Goal: Transaction & Acquisition: Purchase product/service

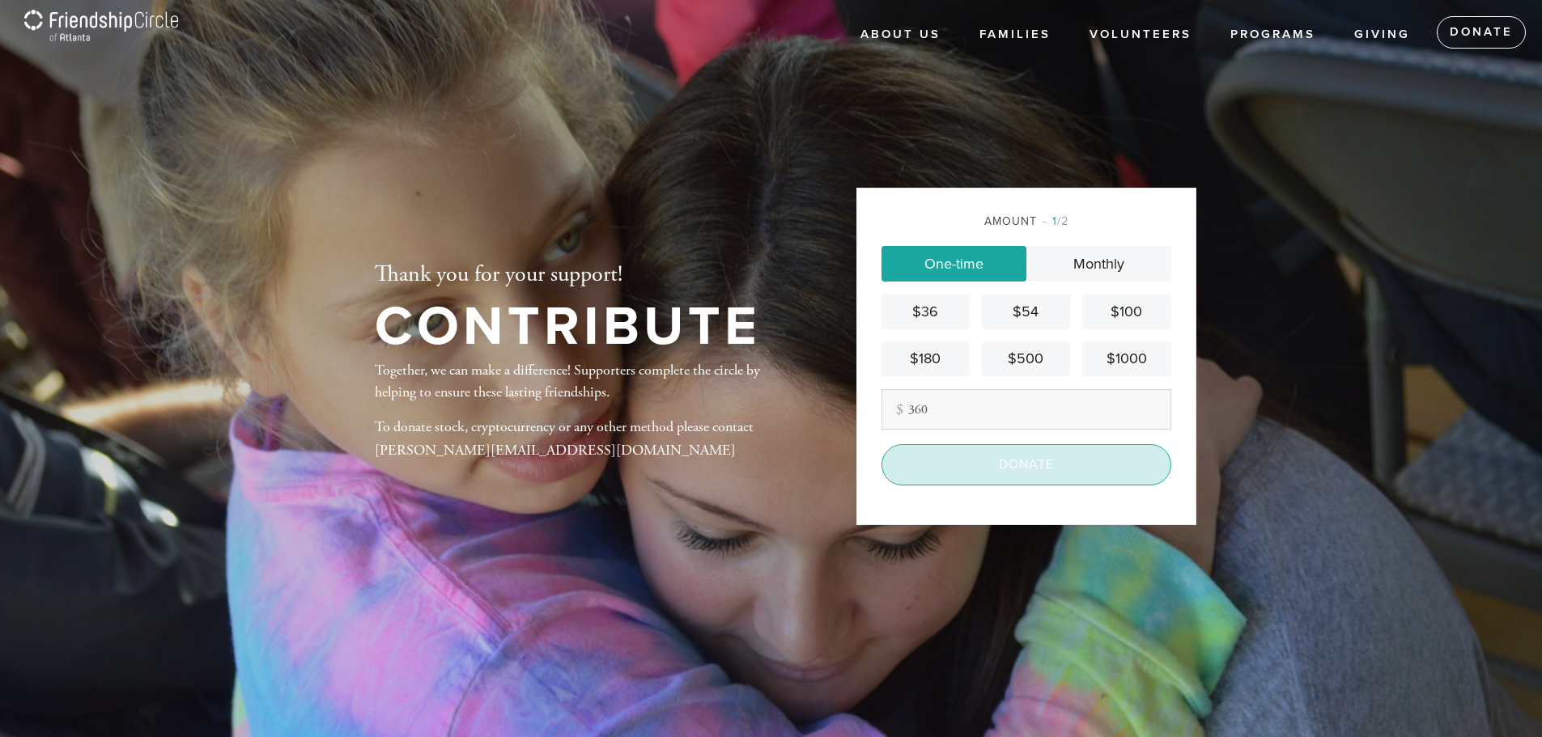
type input "360"
click at [1025, 465] on input "Donate" at bounding box center [1026, 464] width 290 height 40
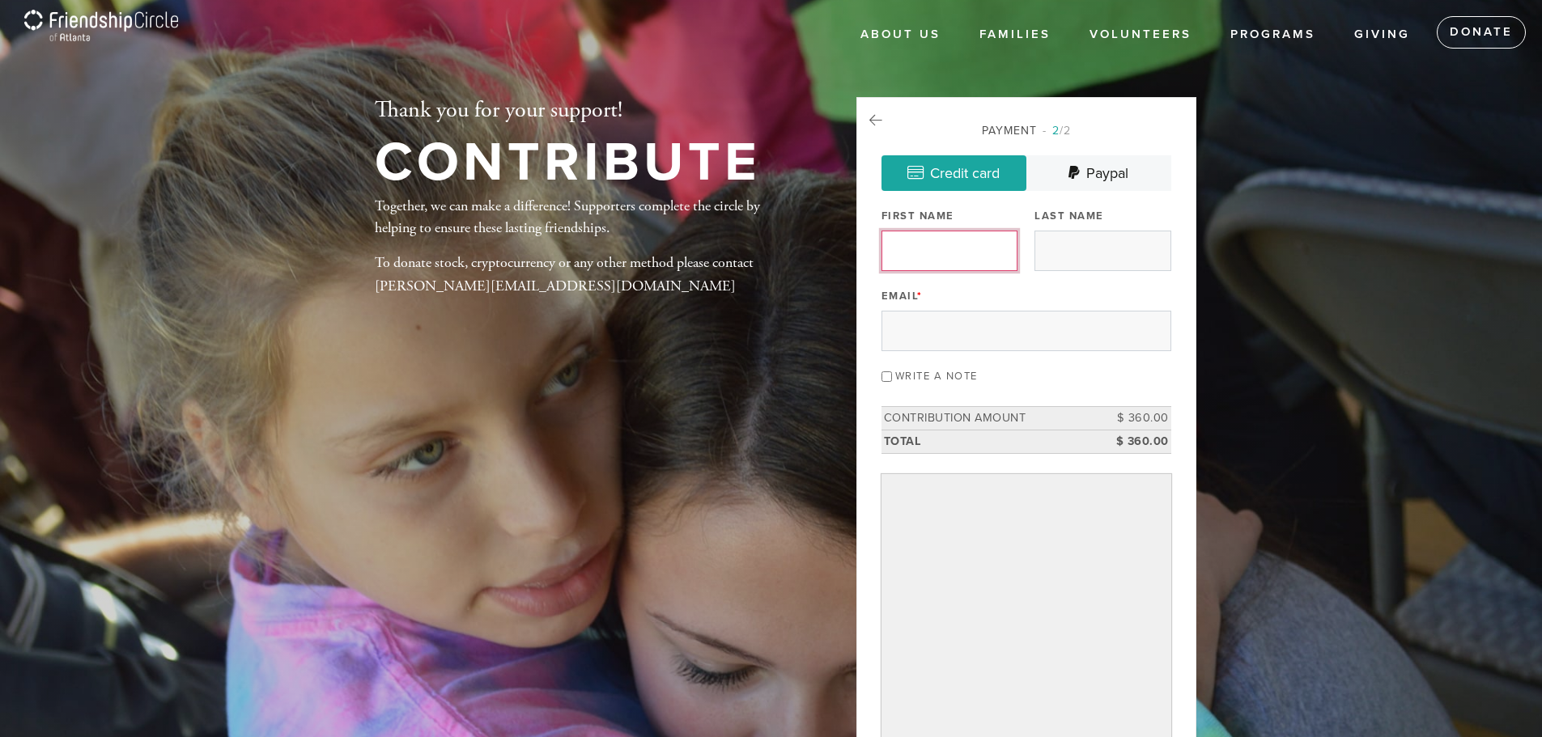
click at [969, 263] on input "First Name" at bounding box center [949, 251] width 136 height 40
type input "[PERSON_NAME] and [PERSON_NAME]"
type input "Ovshey"
click at [1012, 327] on input "Email *" at bounding box center [1026, 331] width 290 height 40
type input "[PERSON_NAME][EMAIL_ADDRESS][DOMAIN_NAME]"
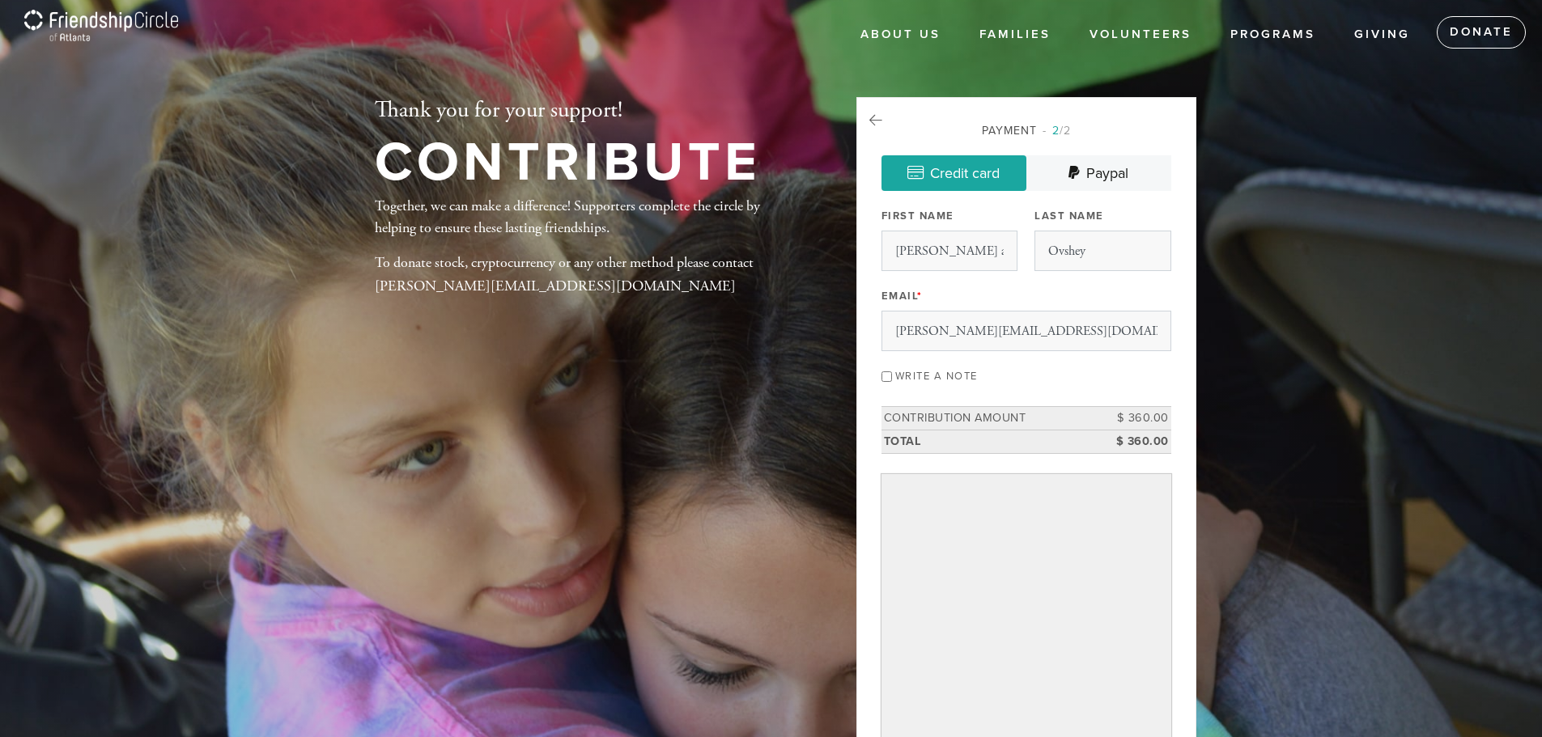
click at [886, 376] on input "Write a note" at bounding box center [886, 376] width 11 height 11
checkbox input "true"
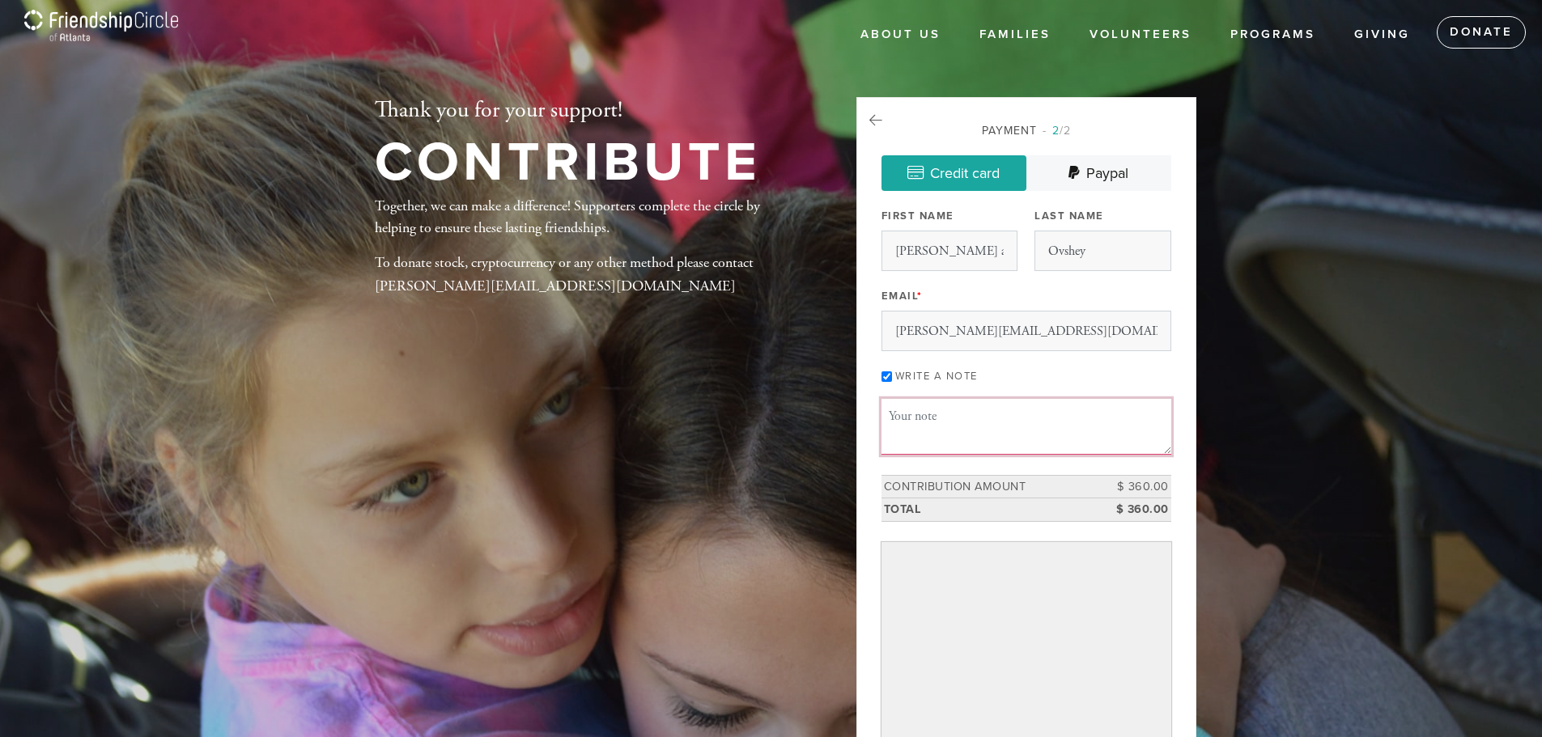
click at [908, 412] on textarea "Message or dedication" at bounding box center [1026, 426] width 290 height 55
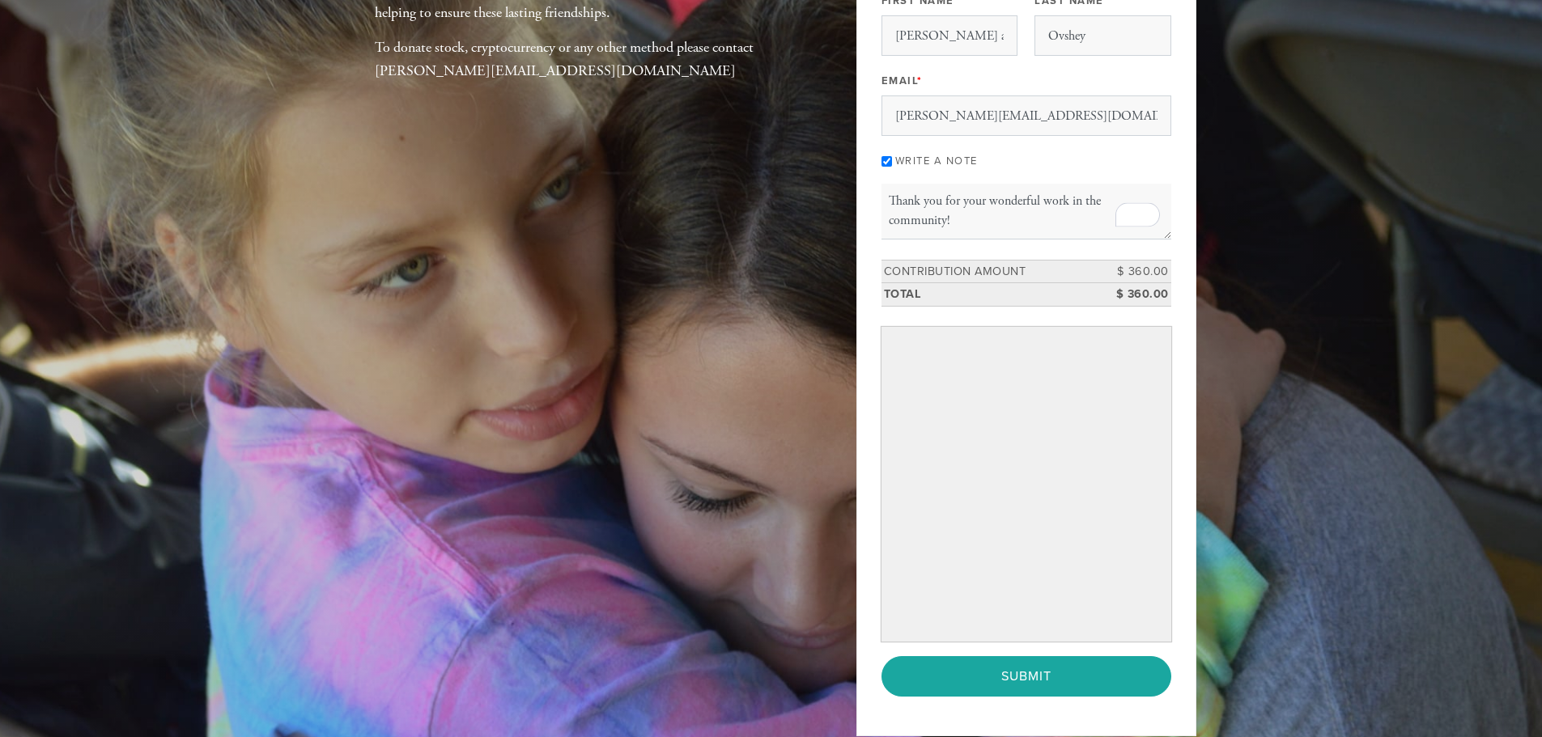
scroll to position [243, 0]
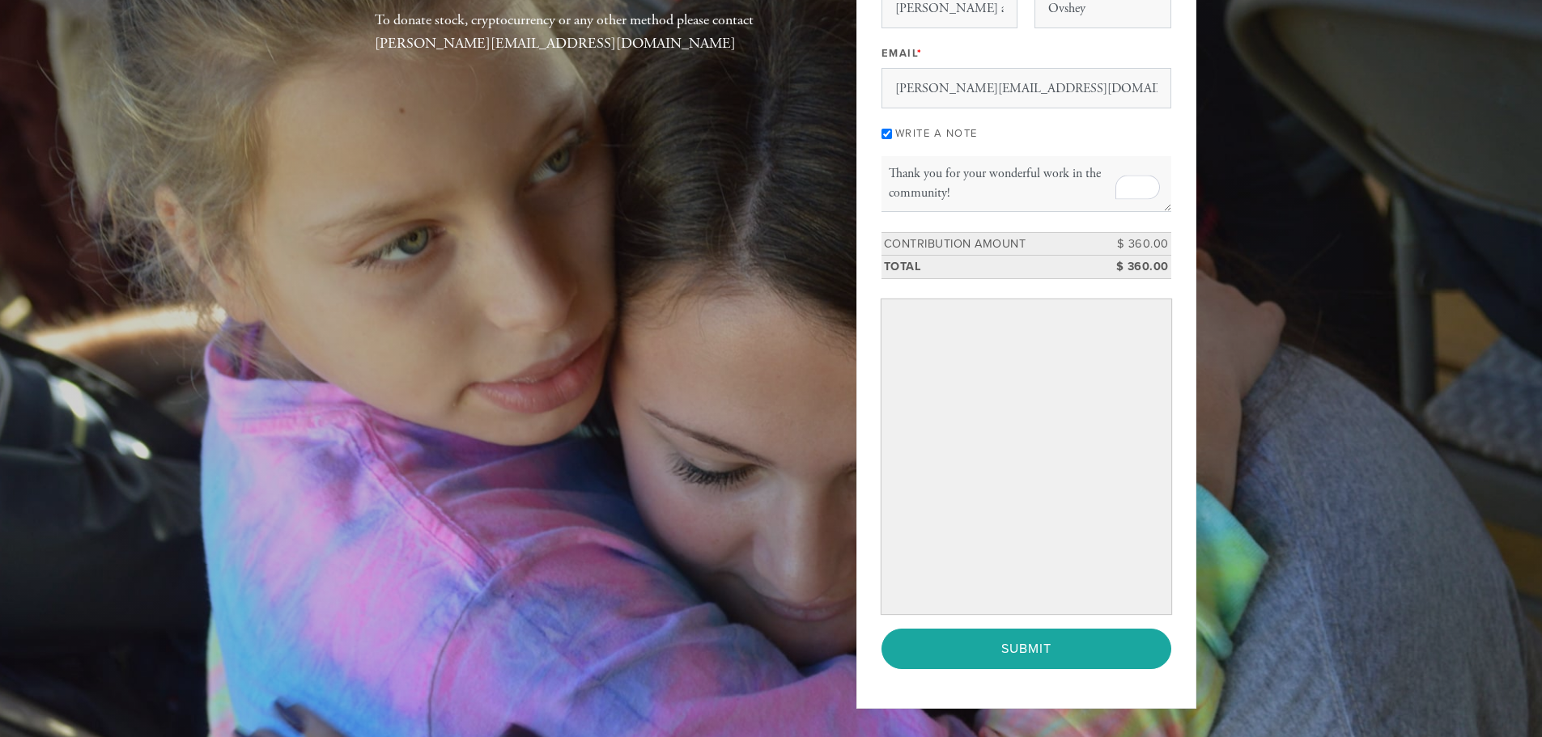
click at [1436, 264] on header "About Us Our Mission Our Inspiration How you can help Contact Families Joining …" at bounding box center [771, 293] width 1542 height 1073
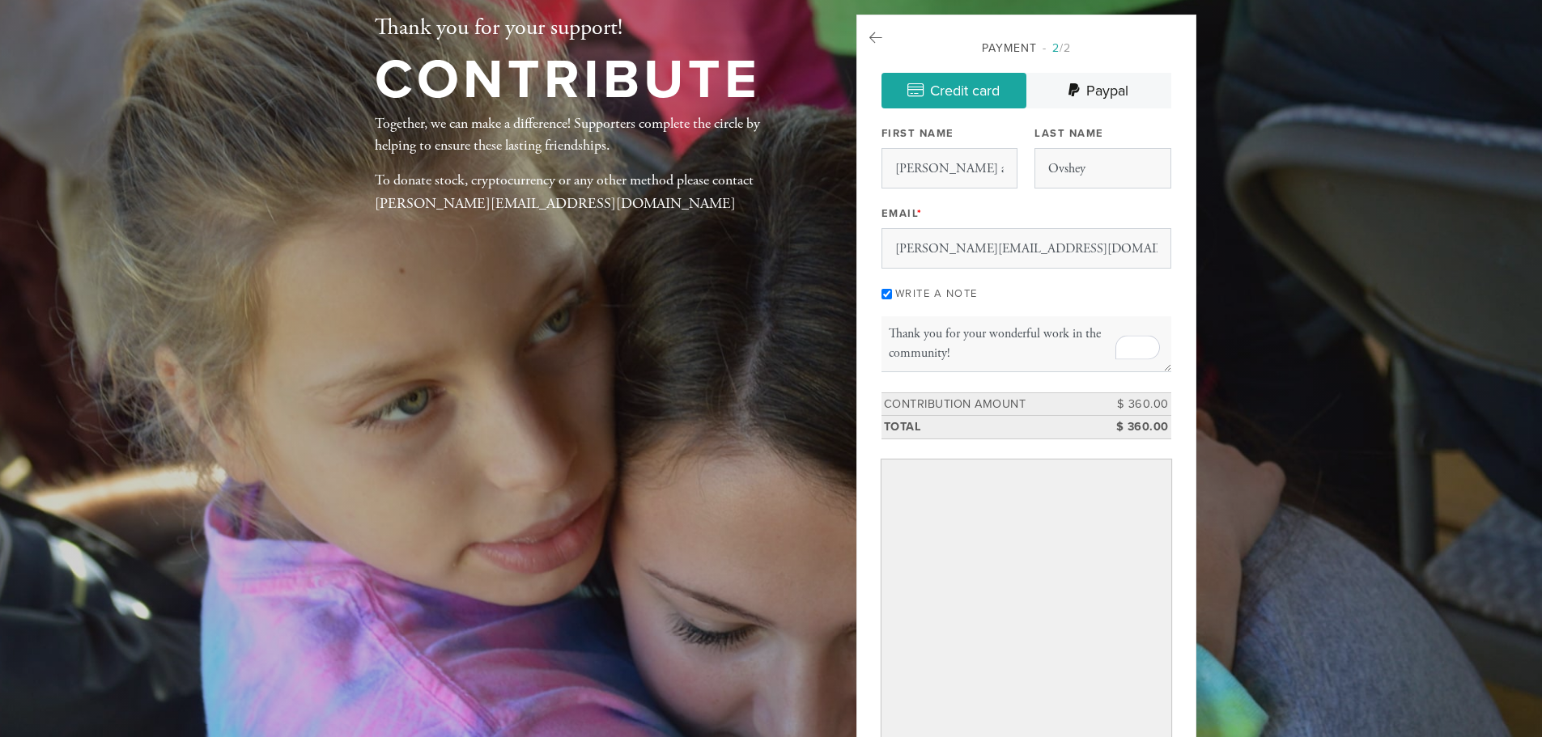
scroll to position [81, 0]
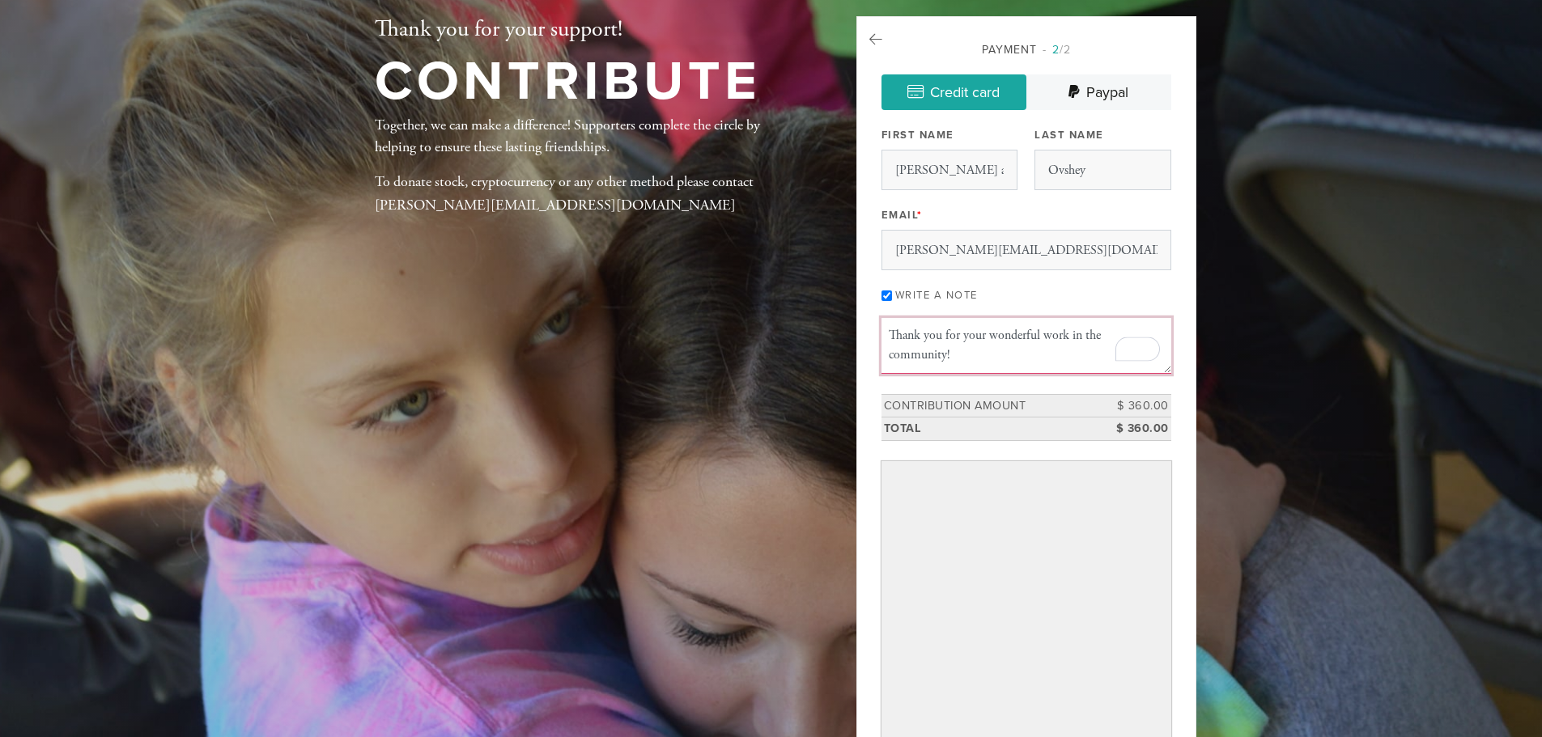
click at [1042, 335] on textarea "Thank you for your wonderful work in the community!" at bounding box center [1026, 345] width 290 height 55
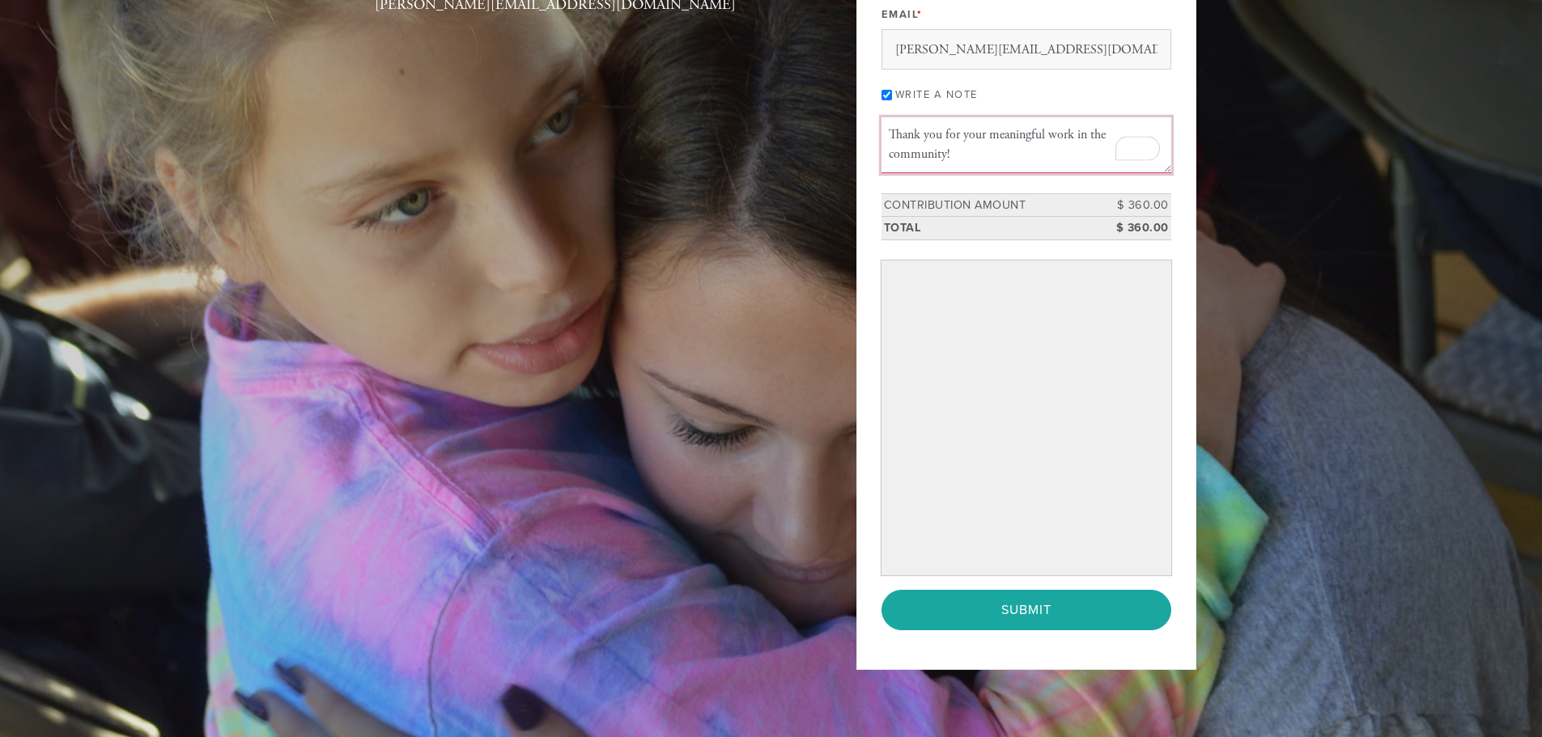
scroll to position [324, 0]
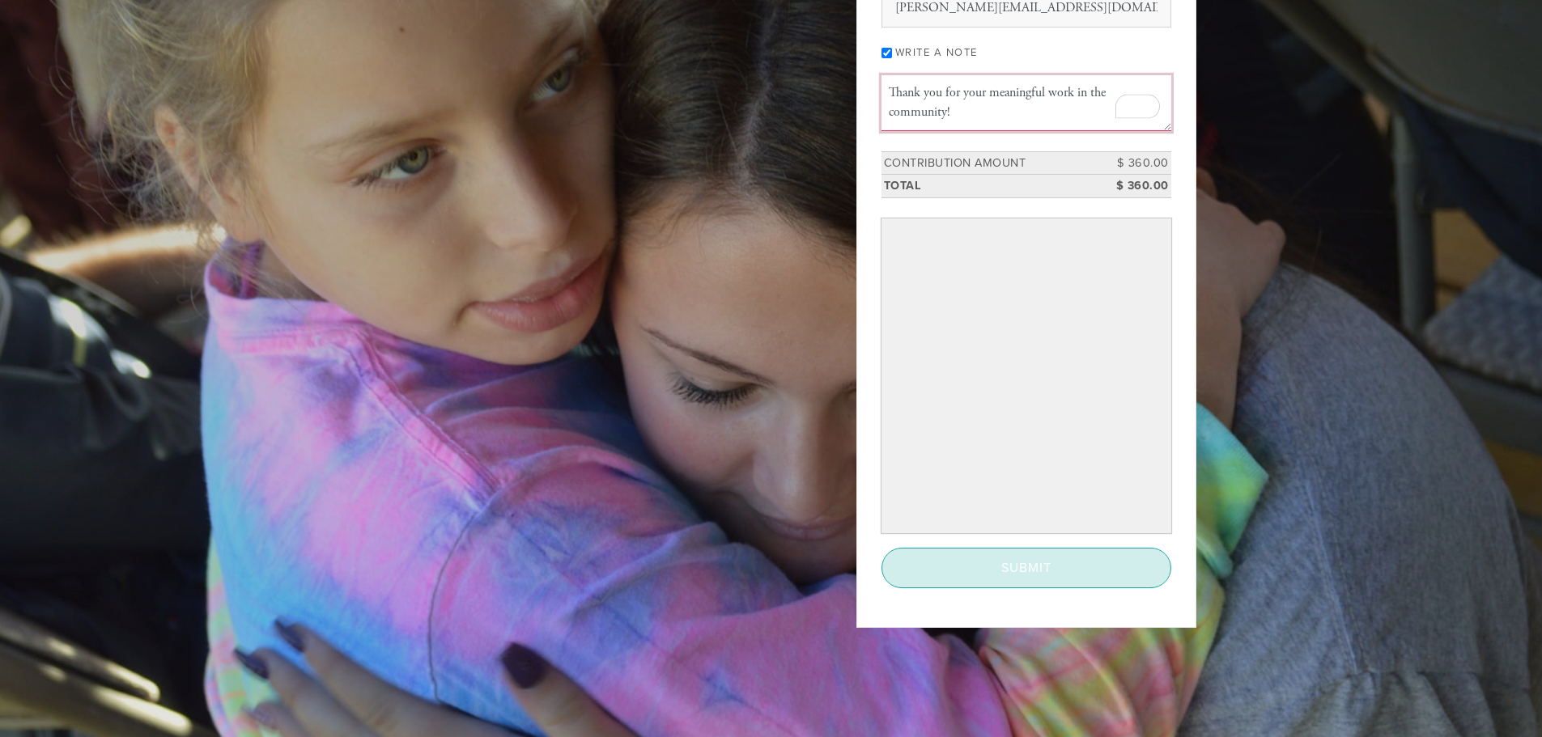
type textarea "Thank you for your meaningful work in the community!"
click at [1093, 580] on input "Submit" at bounding box center [1026, 568] width 290 height 40
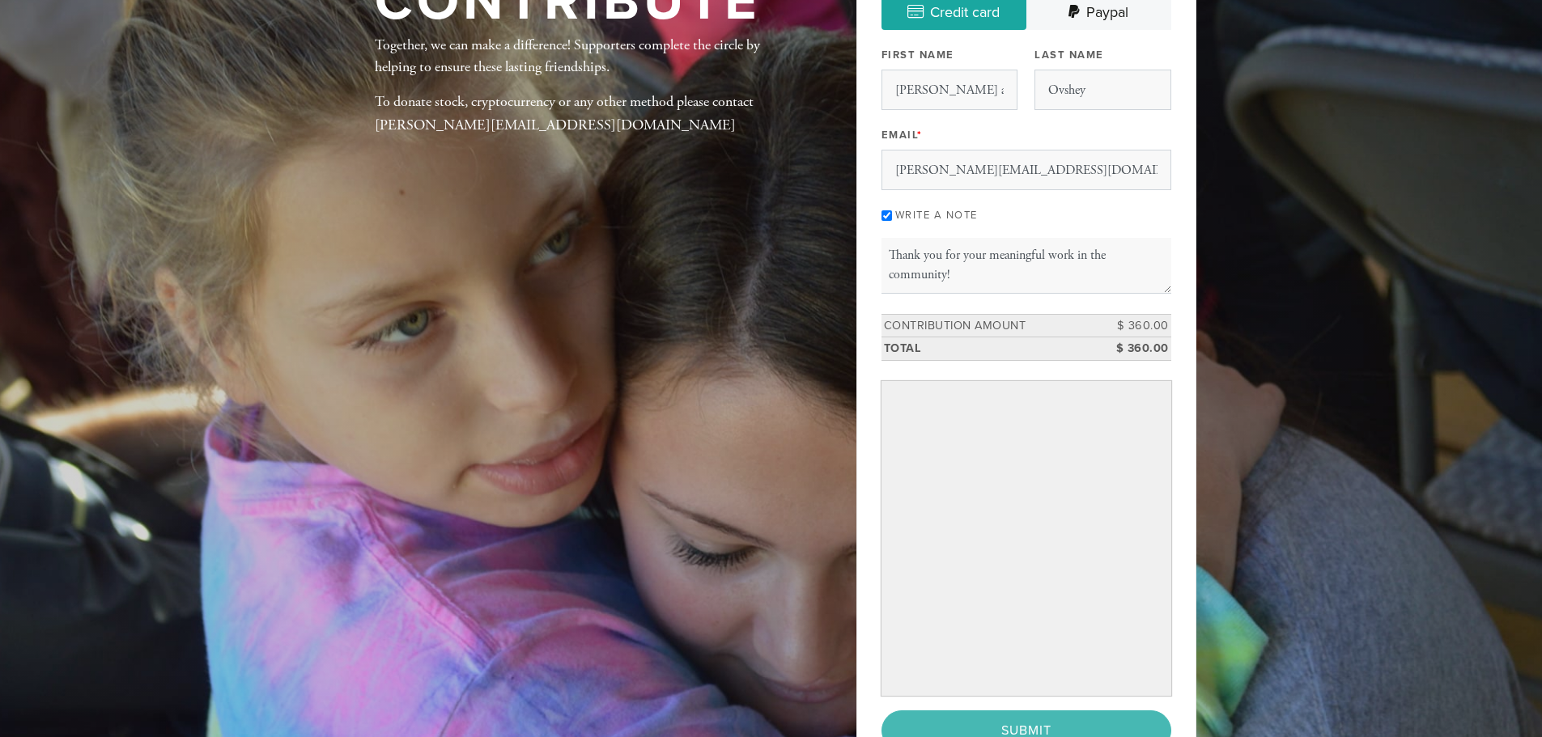
scroll to position [0, 0]
